Goal: Use online tool/utility: Utilize a website feature to perform a specific function

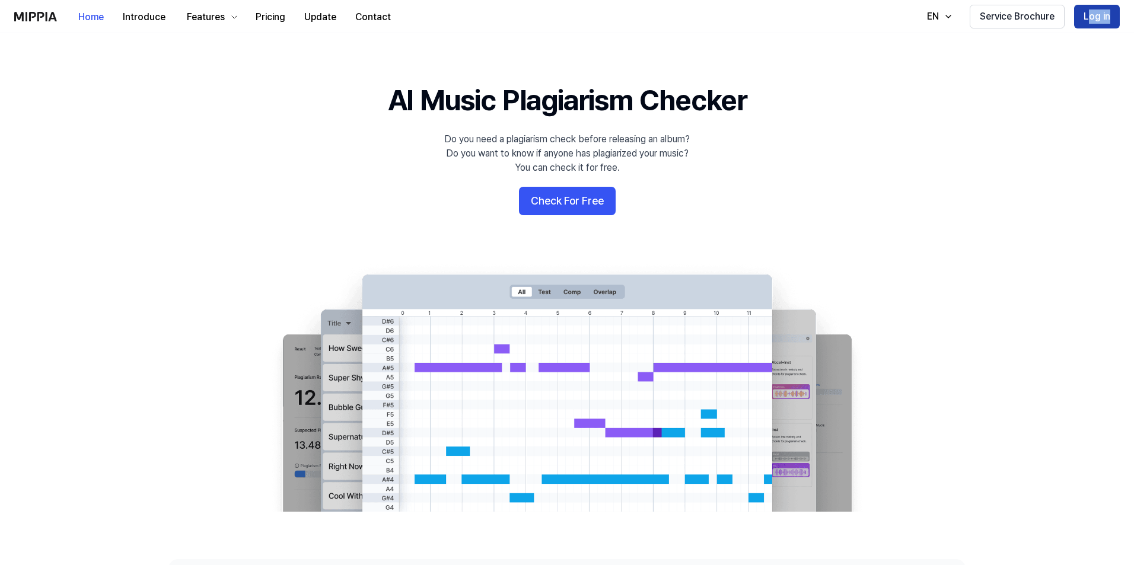
drag, startPoint x: 1082, startPoint y: 30, endPoint x: 1087, endPoint y: 23, distance: 8.1
click at [1087, 23] on div "Home Introduce Features Pricing Update Contact Home EN Service Brochure Log in" at bounding box center [566, 16] width 1105 height 33
click at [1087, 23] on button "Log in" at bounding box center [1097, 17] width 46 height 24
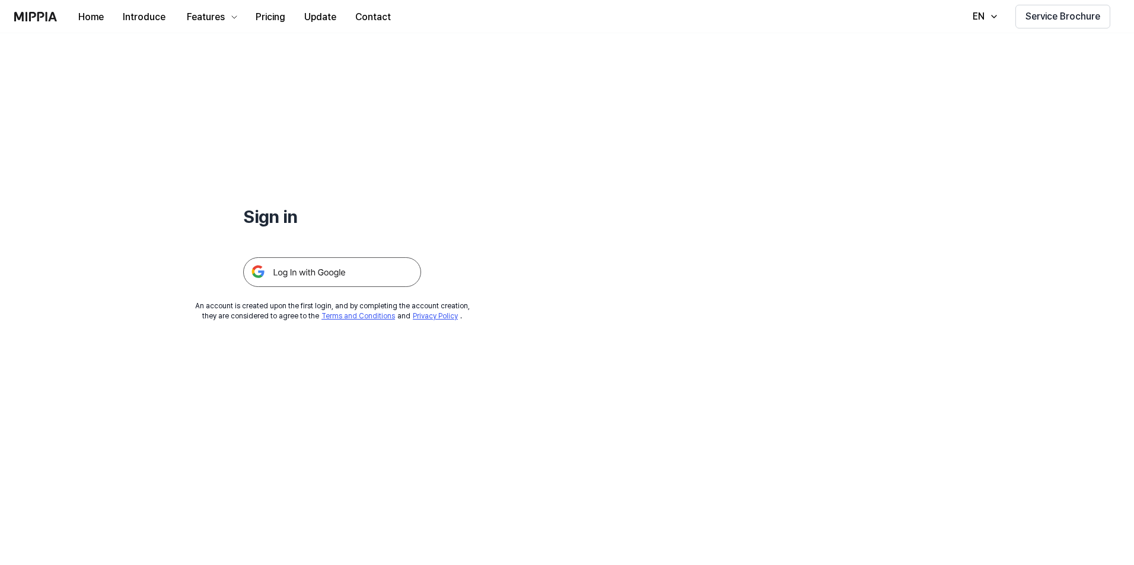
click at [365, 267] on img at bounding box center [332, 272] width 178 height 30
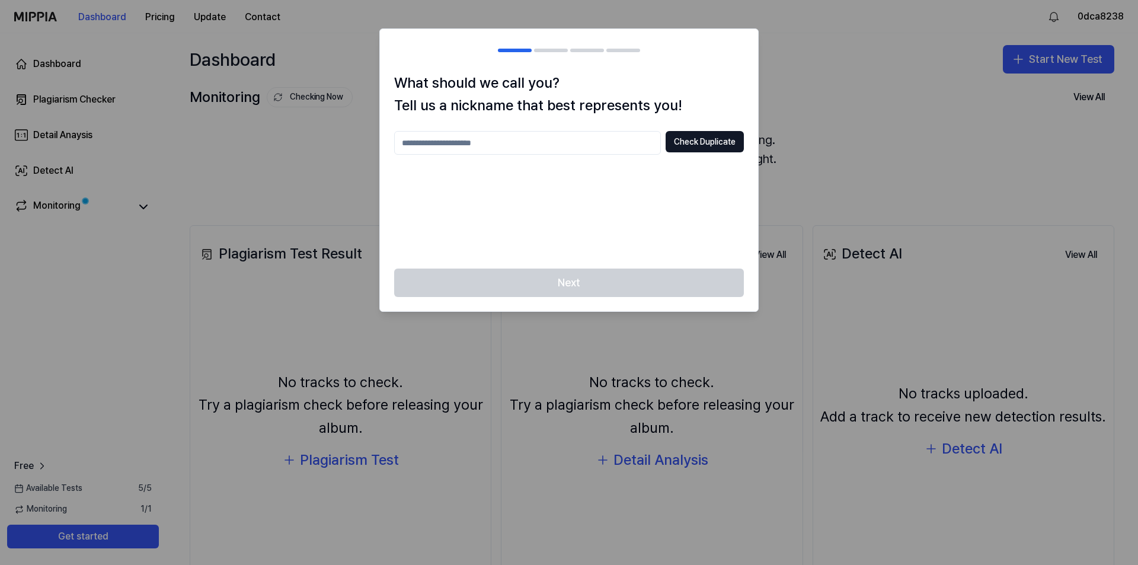
click at [574, 144] on input "text" at bounding box center [527, 143] width 267 height 24
type input "**"
click at [713, 141] on button "Check Duplicate" at bounding box center [705, 141] width 78 height 21
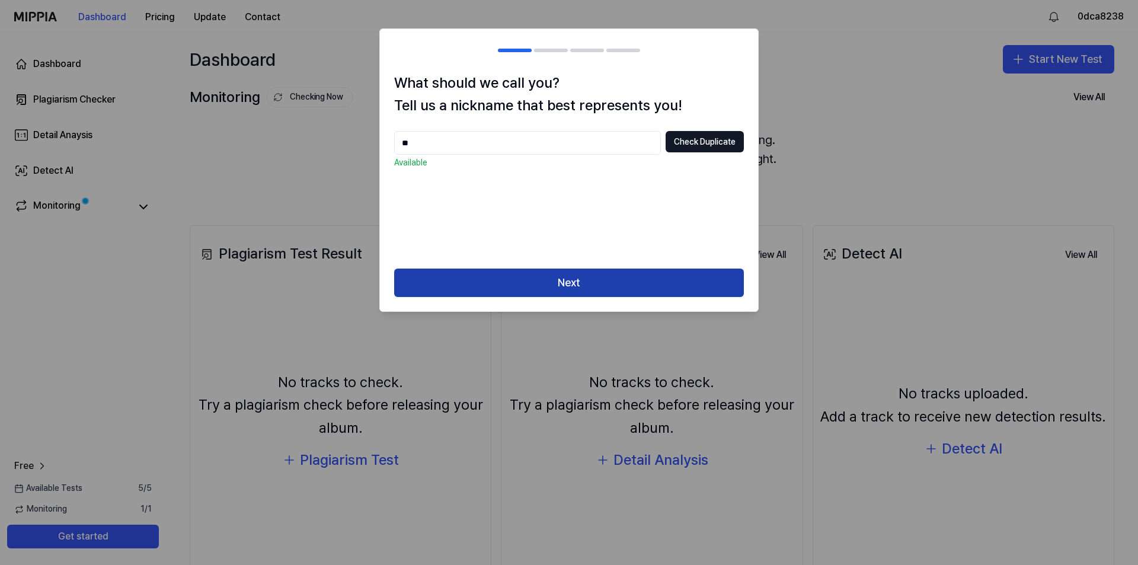
click at [599, 273] on button "Next" at bounding box center [569, 283] width 350 height 28
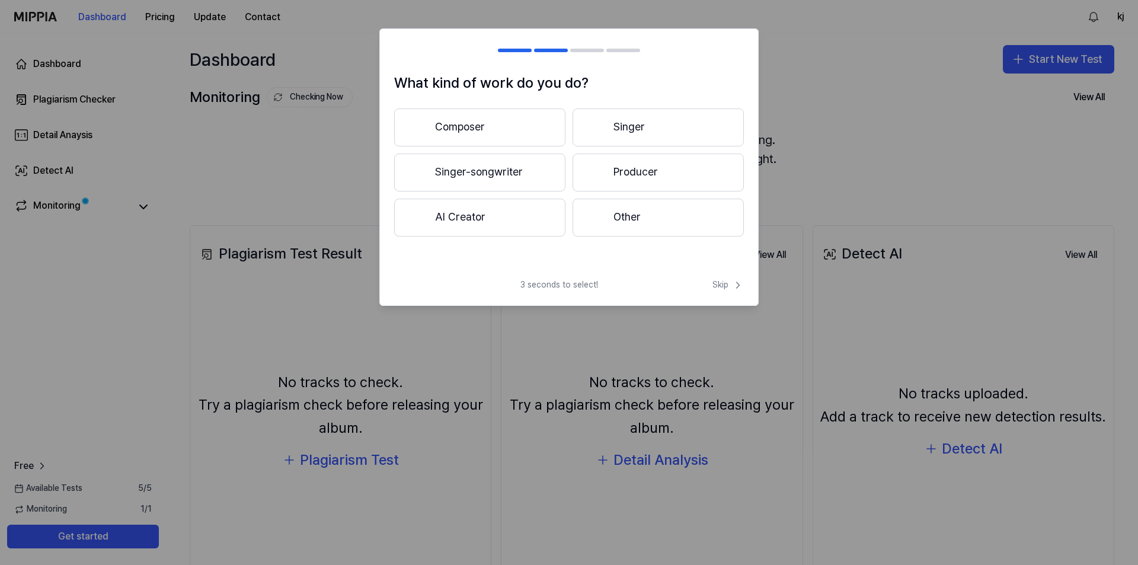
click at [471, 171] on button "Singer-songwriter" at bounding box center [479, 173] width 171 height 38
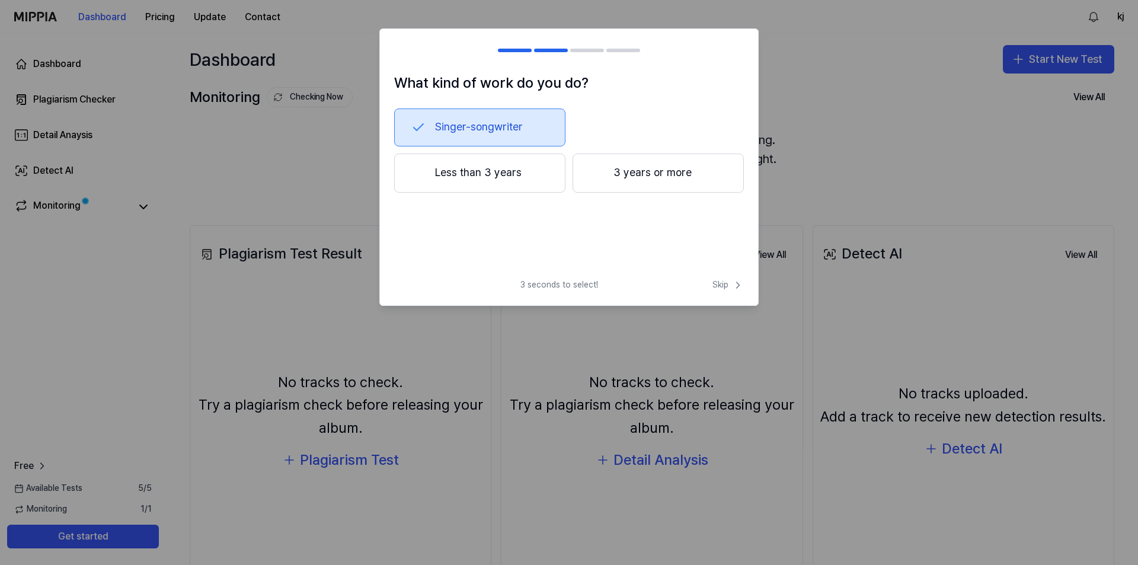
click at [497, 170] on button "Less than 3 years" at bounding box center [479, 173] width 171 height 39
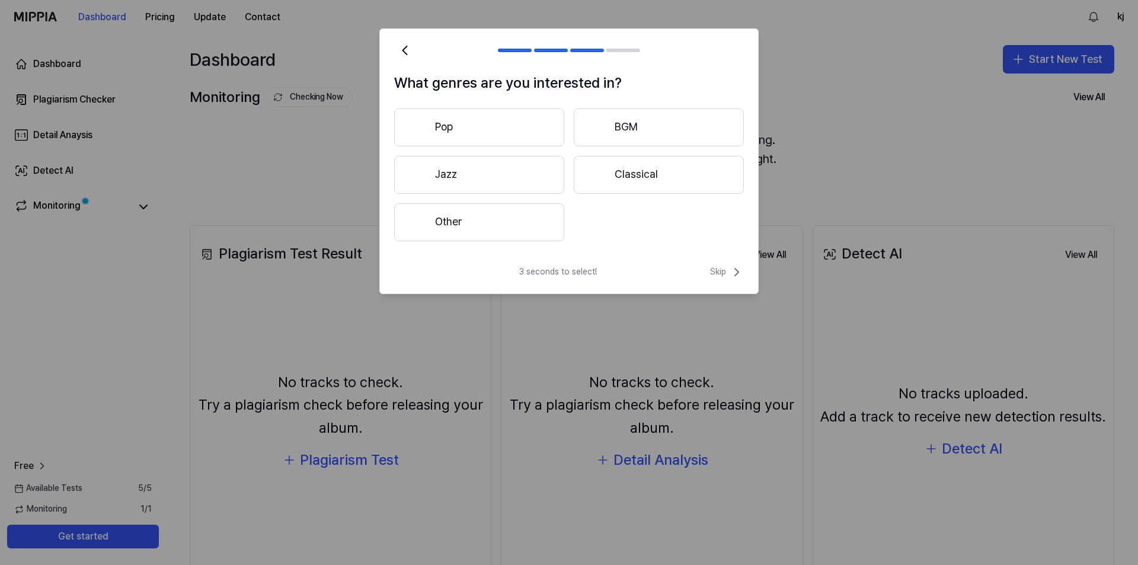
click at [490, 212] on button "Other" at bounding box center [479, 222] width 170 height 38
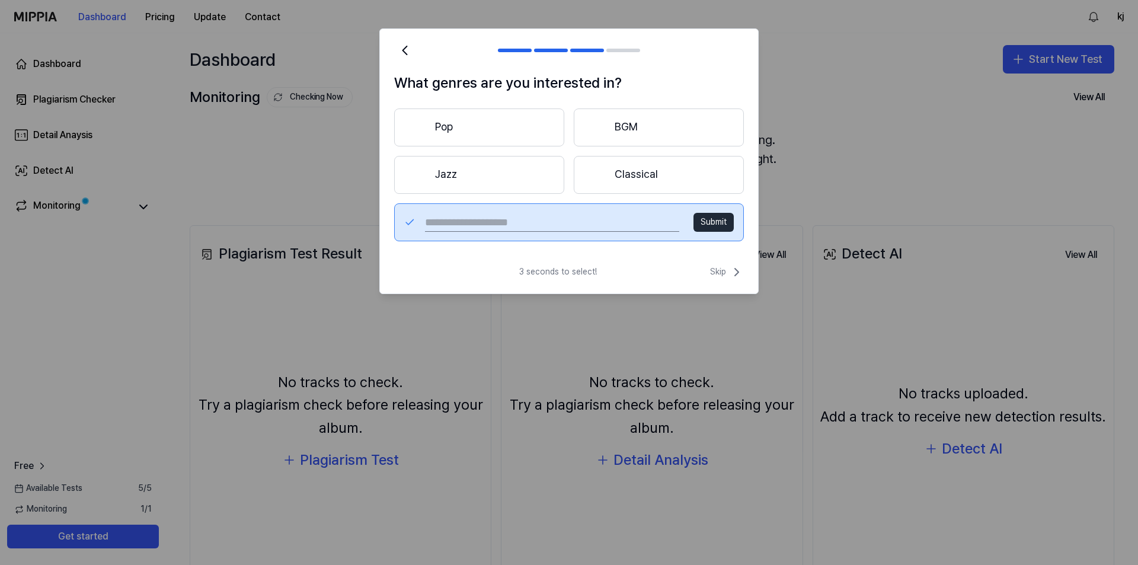
click at [672, 186] on button "Classical" at bounding box center [659, 175] width 170 height 38
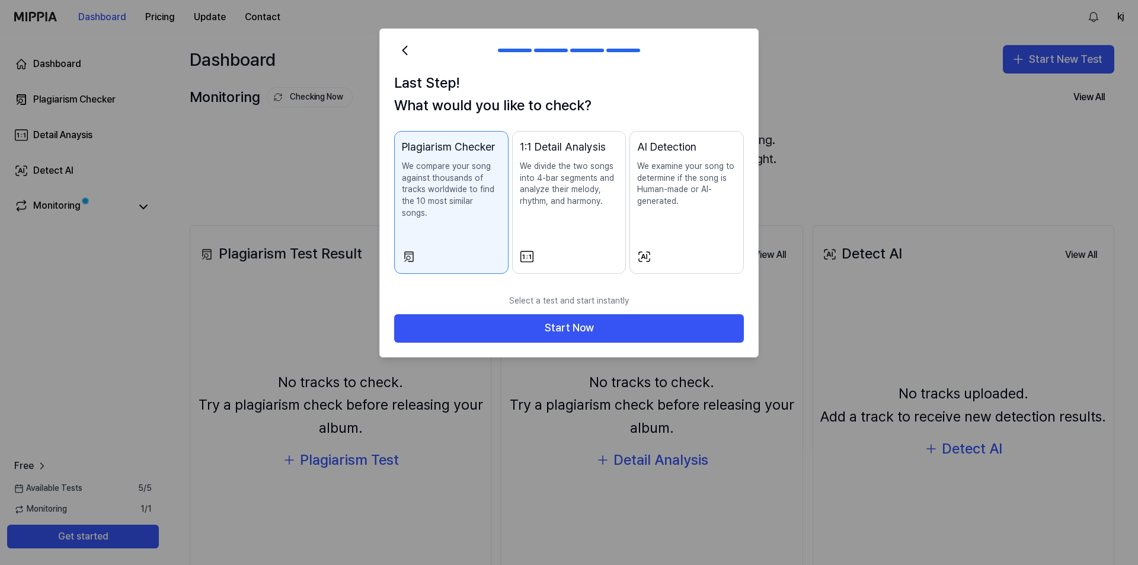
click at [661, 216] on div "AI Detection We examine your song to determine if the song is Human-made or AI-…" at bounding box center [686, 185] width 99 height 92
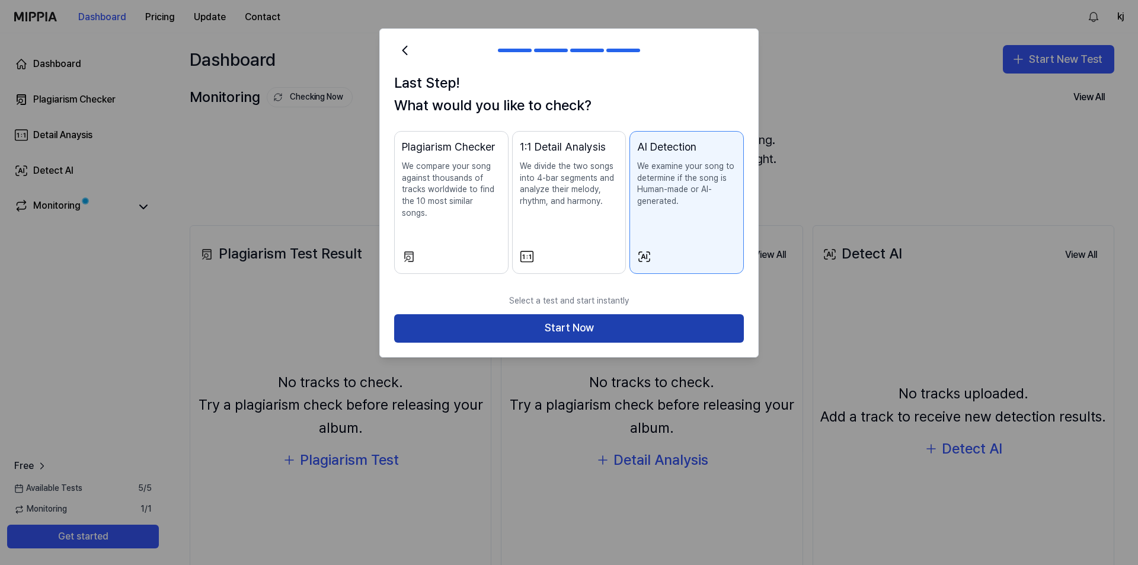
click at [583, 314] on button "Start Now" at bounding box center [569, 328] width 350 height 28
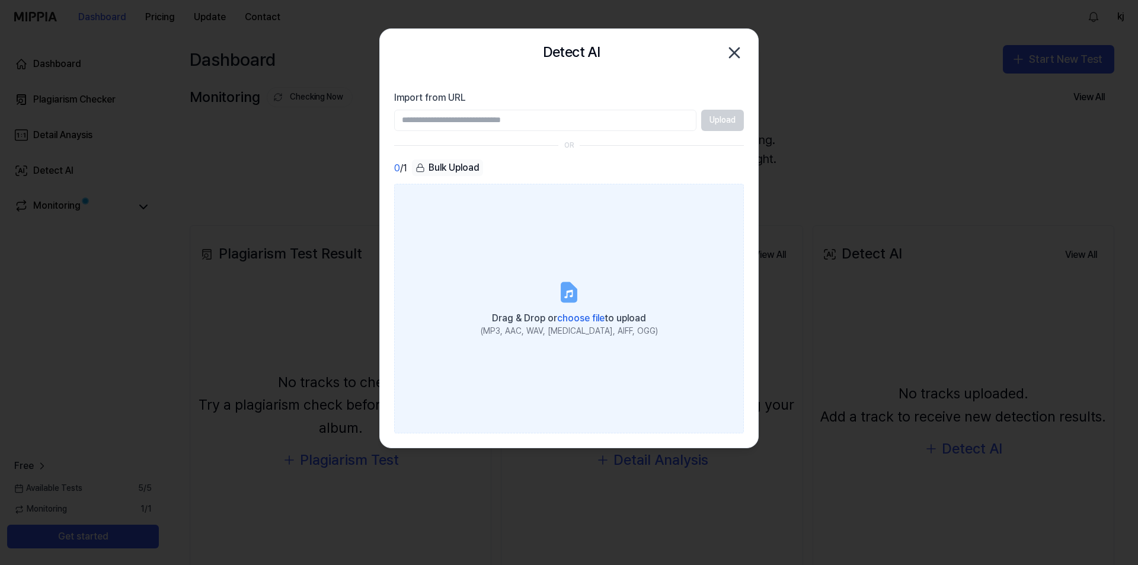
click at [530, 299] on label "Drag & Drop or choose file to upload (MP3, AAC, WAV, FLAC, AIFF, OGG)" at bounding box center [569, 308] width 350 height 249
click at [0, 0] on input "Drag & Drop or choose file to upload (MP3, AAC, WAV, FLAC, AIFF, OGG)" at bounding box center [0, 0] width 0 height 0
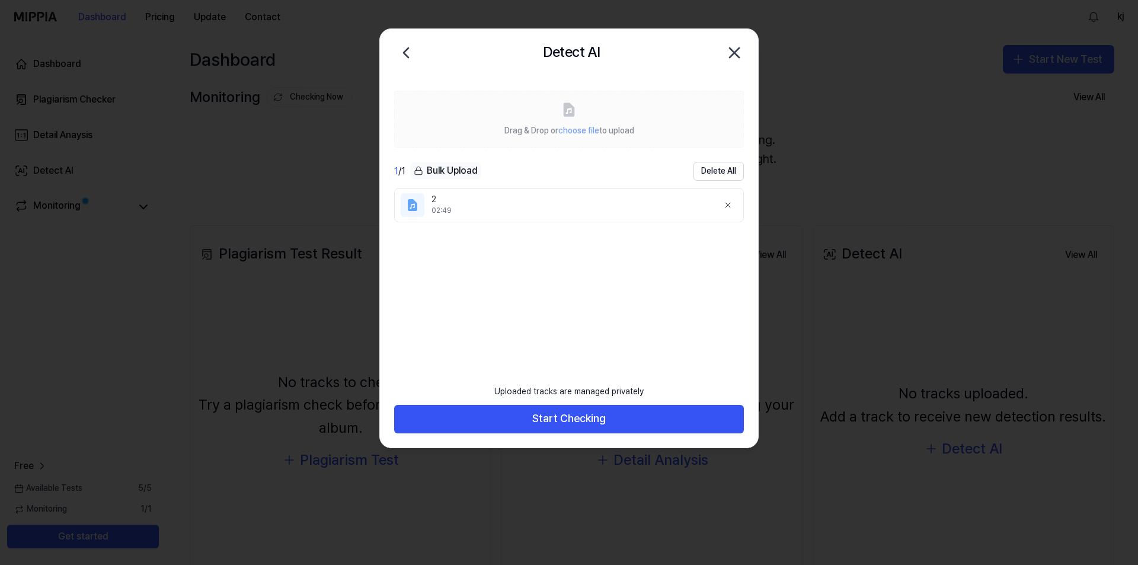
click at [574, 423] on button "Start Checking" at bounding box center [569, 419] width 350 height 28
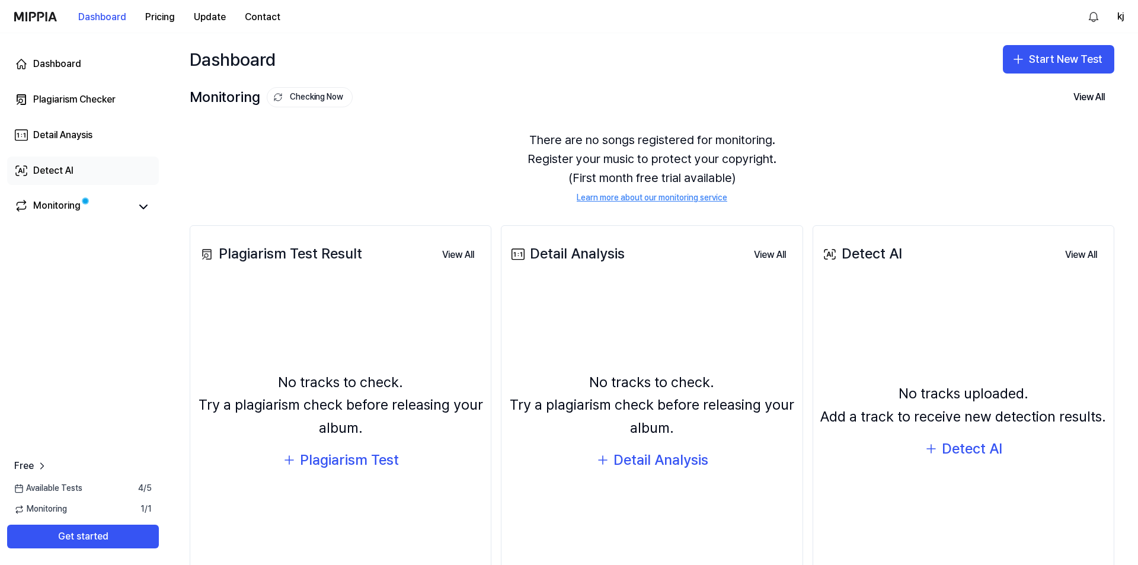
click at [59, 171] on div "Detect AI" at bounding box center [53, 171] width 40 height 14
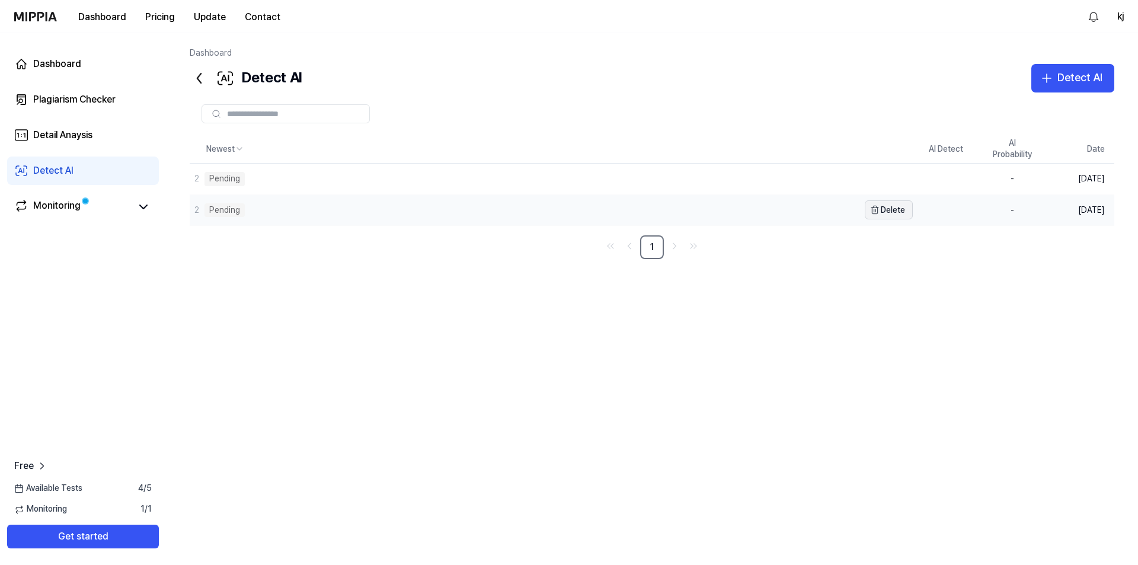
click at [891, 216] on button "Delete" at bounding box center [889, 209] width 48 height 19
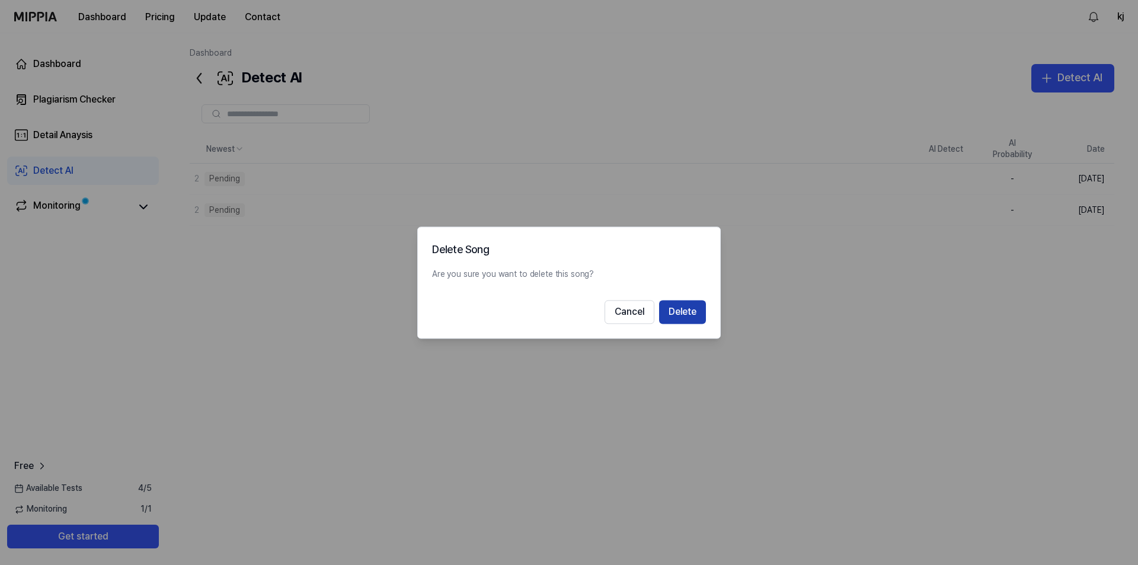
click at [685, 311] on button "Delete" at bounding box center [682, 312] width 47 height 24
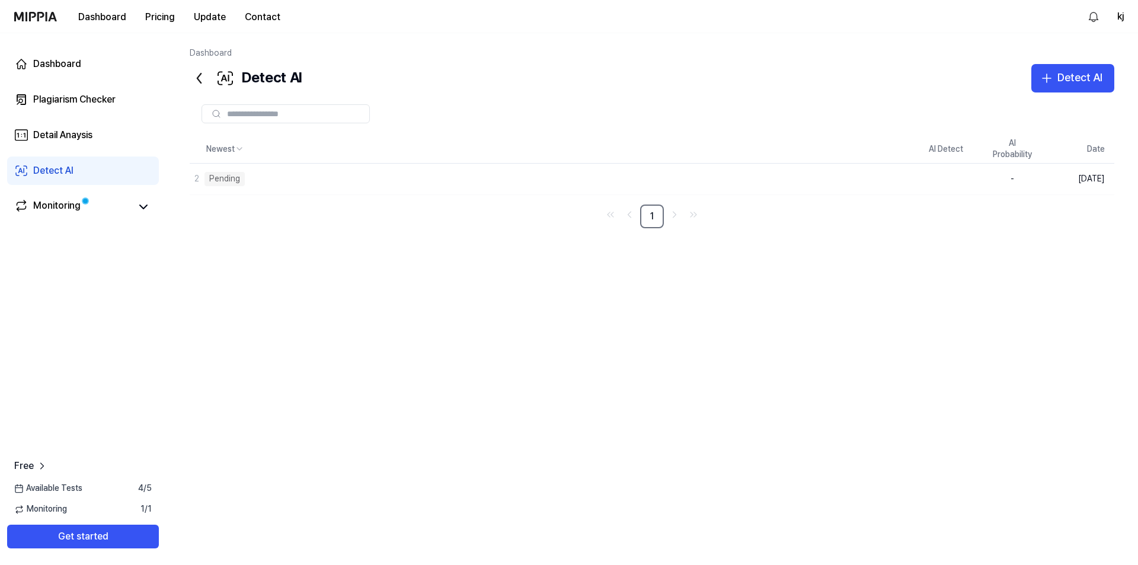
click at [459, 280] on div "Newest AI Detect AI Probability Date 2 Pending Delete - Oct 10, 2025 1" at bounding box center [652, 318] width 925 height 367
click at [480, 179] on div "2 Pending" at bounding box center [524, 179] width 669 height 31
click at [486, 239] on div "Newest AI Detect AI Probability Date 2 Pending Delete - Oct 10, 2025 1" at bounding box center [652, 318] width 925 height 367
click at [899, 186] on button "Delete" at bounding box center [889, 179] width 48 height 19
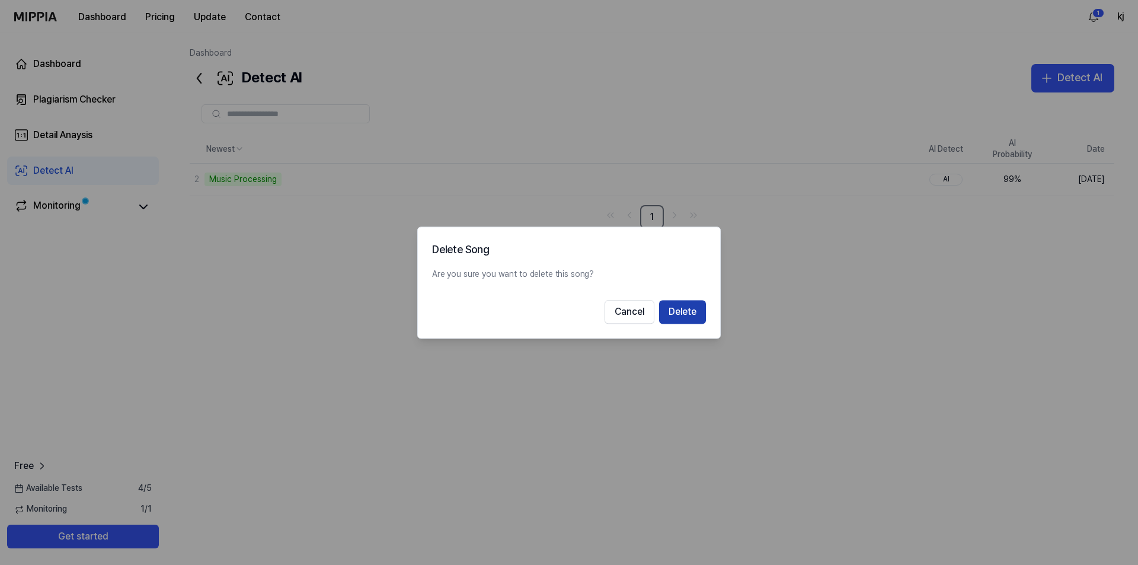
click at [668, 306] on button "Delete" at bounding box center [682, 312] width 47 height 24
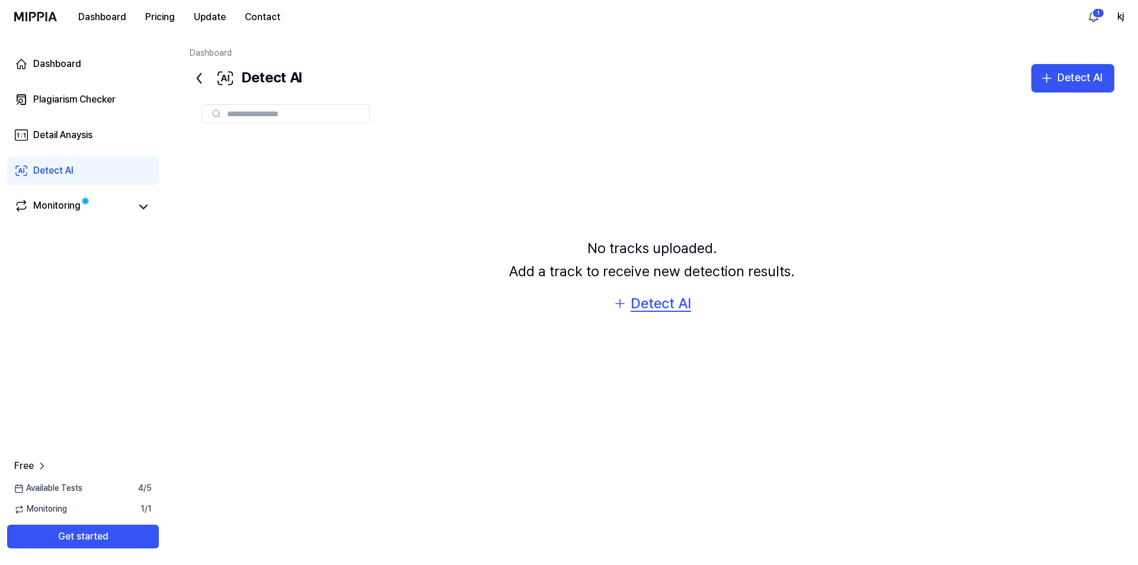
click at [641, 310] on div "Detect AI" at bounding box center [661, 303] width 60 height 23
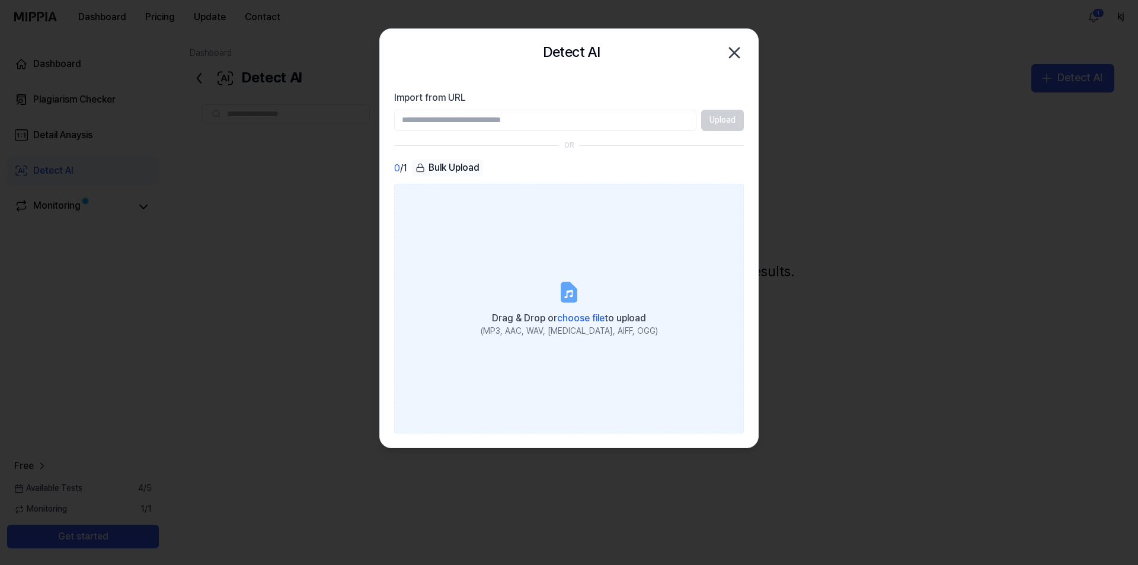
click at [583, 285] on label "Drag & Drop or choose file to upload (MP3, AAC, WAV, FLAC, AIFF, OGG)" at bounding box center [569, 308] width 350 height 249
click at [0, 0] on input "Drag & Drop or choose file to upload (MP3, AAC, WAV, FLAC, AIFF, OGG)" at bounding box center [0, 0] width 0 height 0
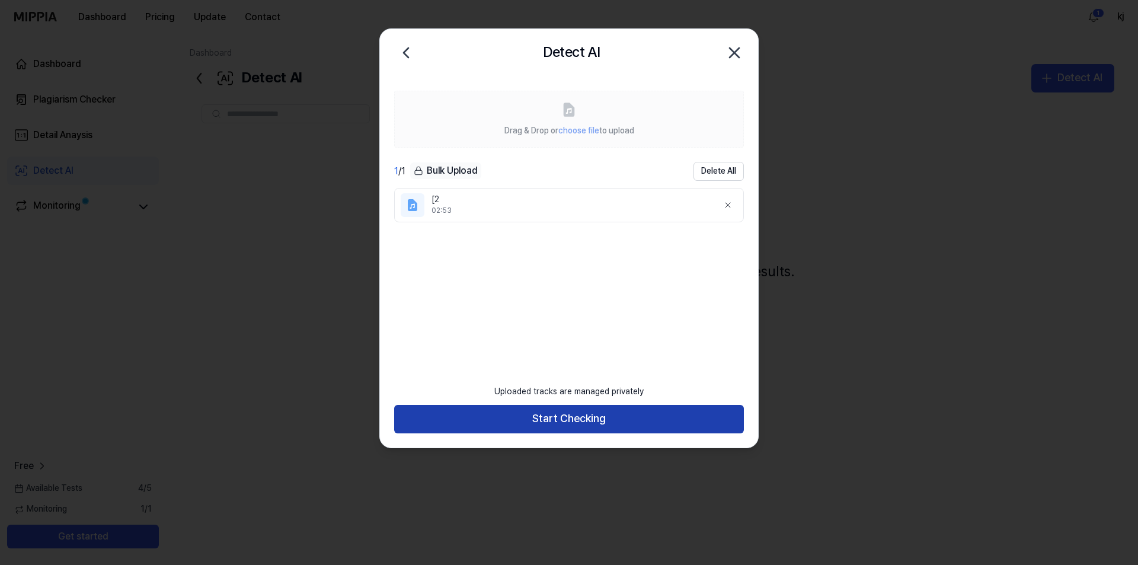
click at [571, 411] on button "Start Checking" at bounding box center [569, 419] width 350 height 28
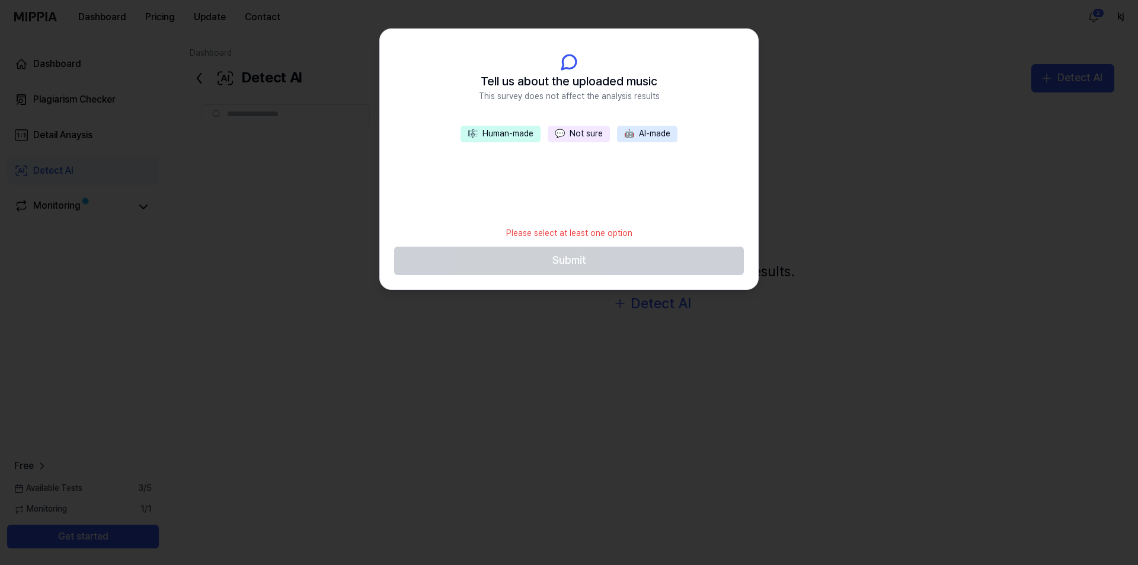
click at [577, 141] on button "💬 Not sure" at bounding box center [579, 134] width 62 height 17
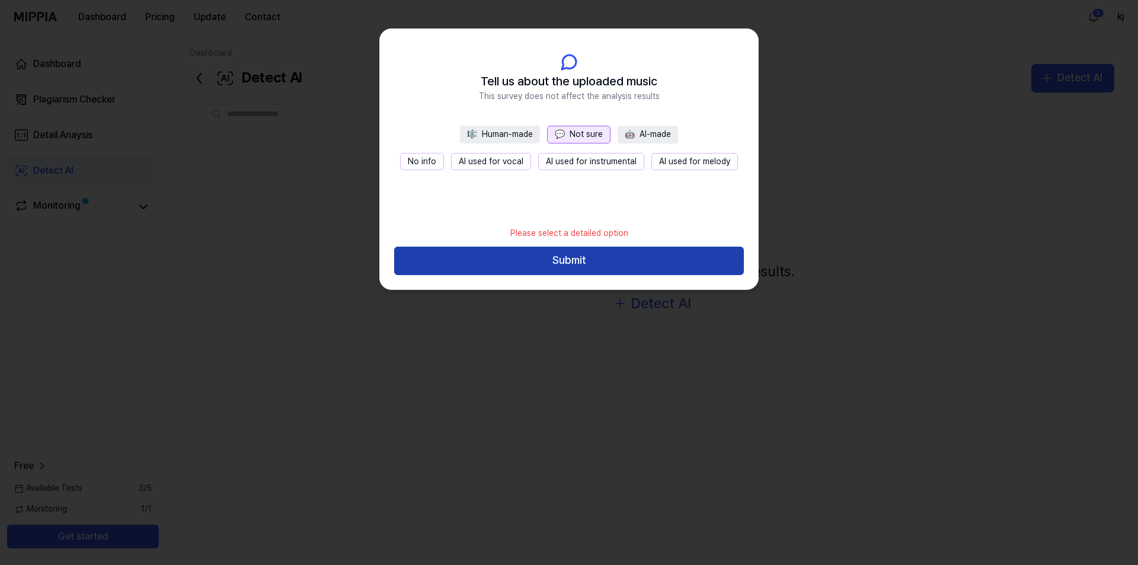
click at [579, 261] on button "Submit" at bounding box center [569, 261] width 350 height 28
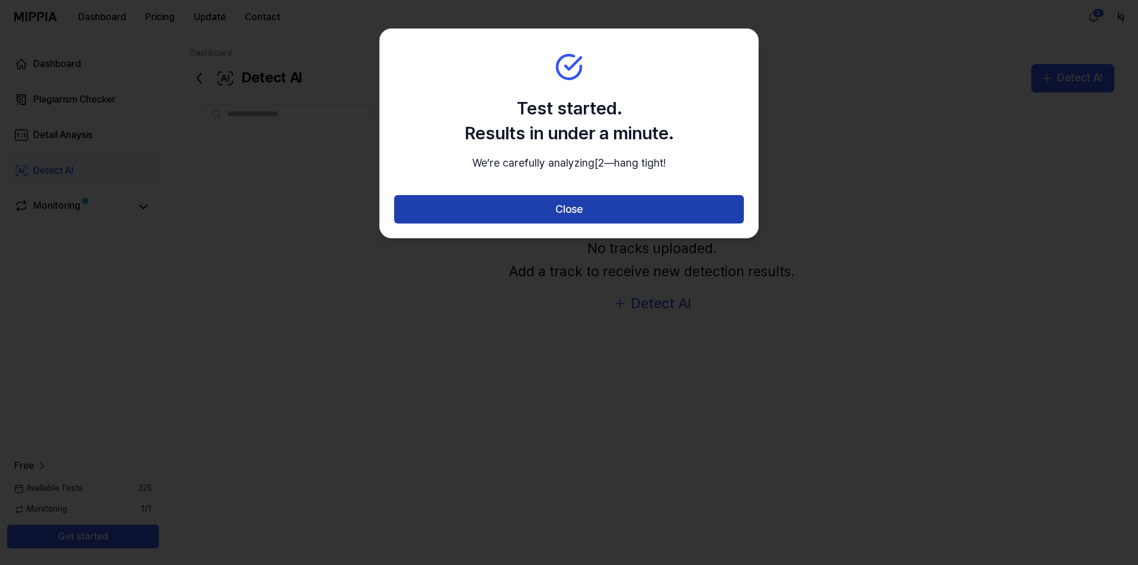
click at [574, 223] on button "Close" at bounding box center [569, 209] width 350 height 28
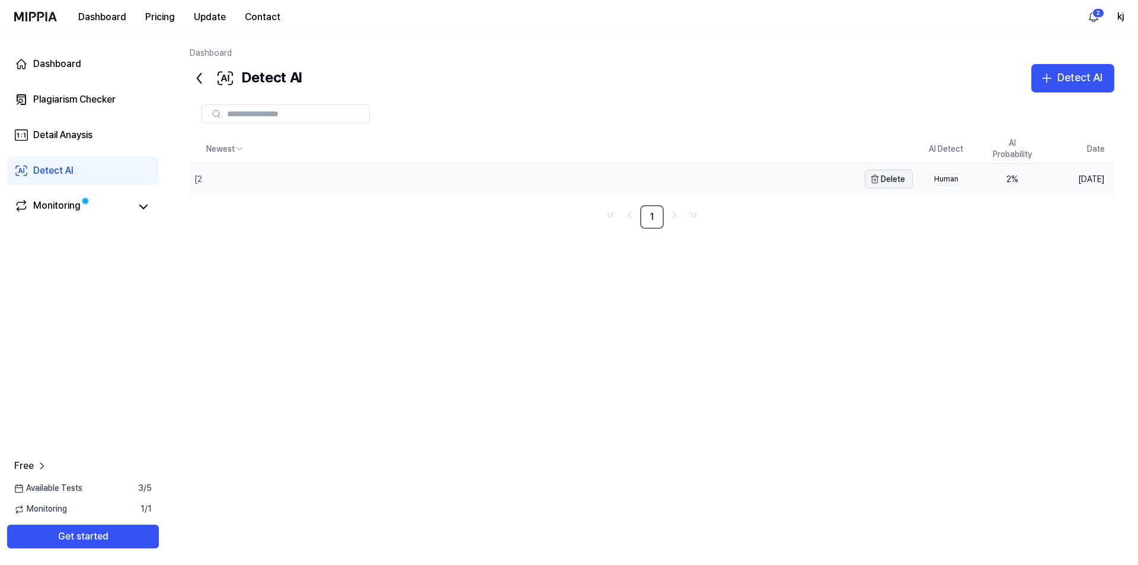
click at [890, 182] on button "Delete" at bounding box center [889, 179] width 48 height 19
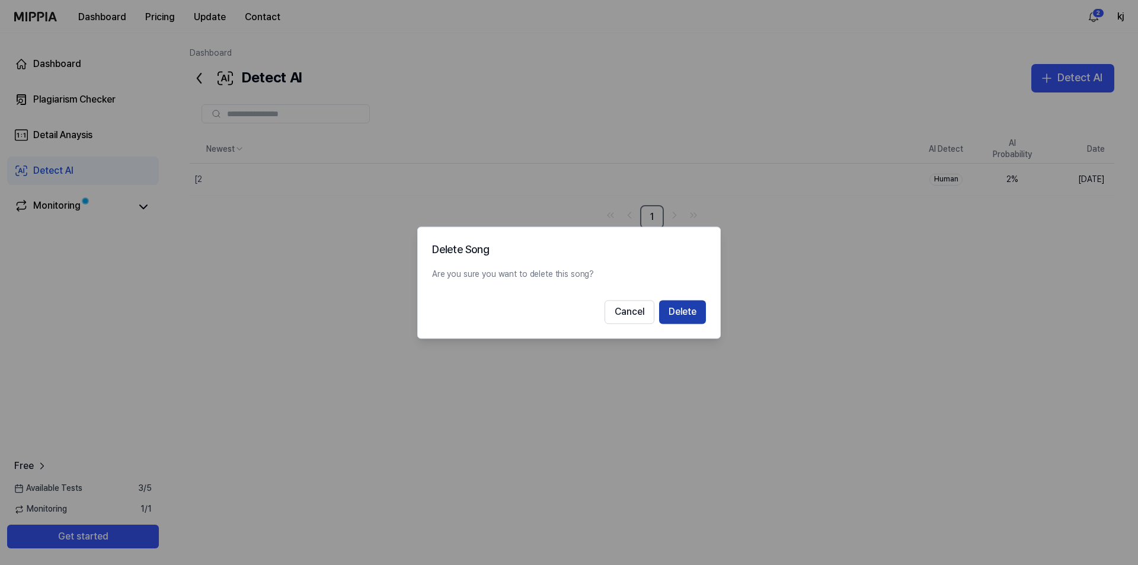
click at [695, 308] on button "Delete" at bounding box center [682, 312] width 47 height 24
